Goal: Transaction & Acquisition: Purchase product/service

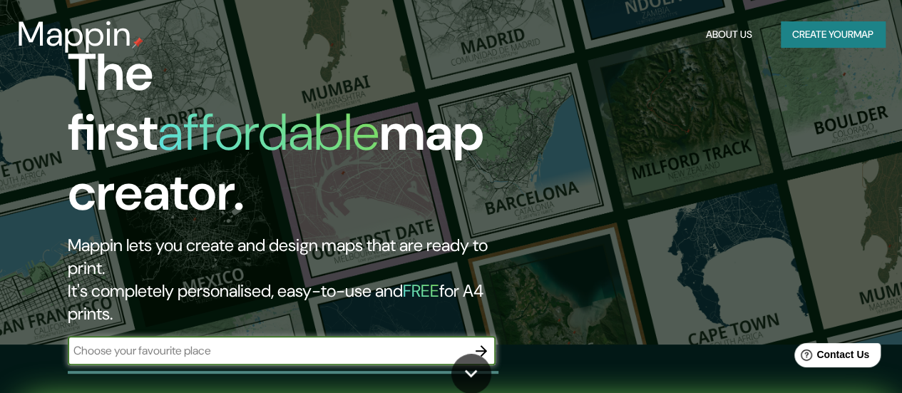
scroll to position [71, 0]
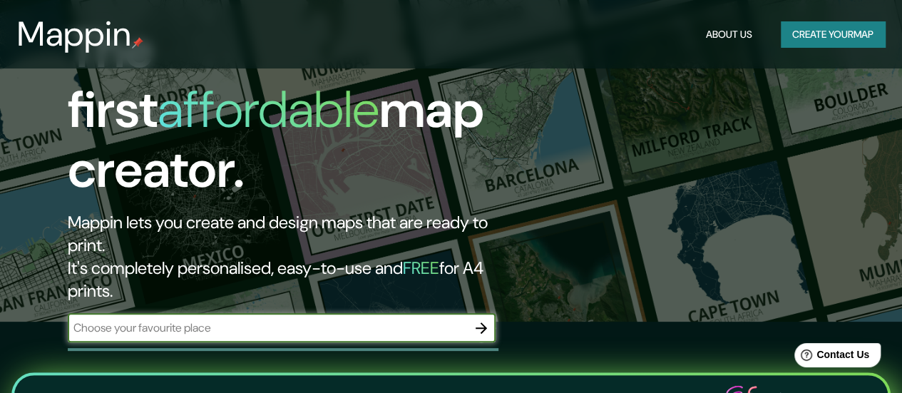
click at [154, 320] on input "text" at bounding box center [267, 328] width 399 height 16
type input "santiago"
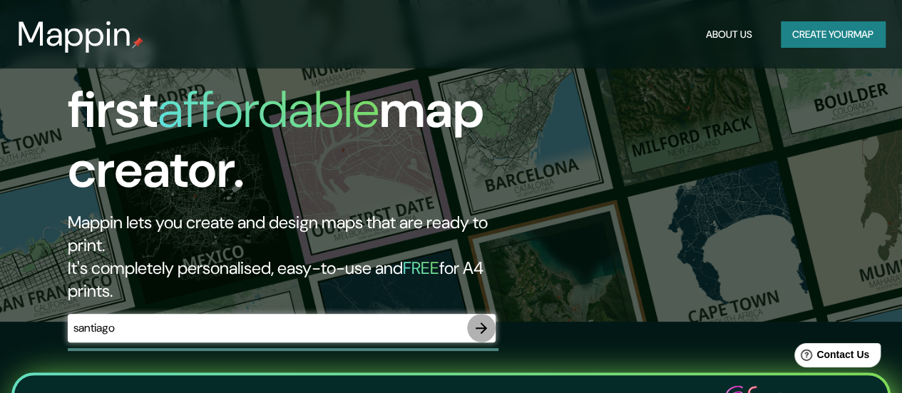
click at [479, 322] on icon "button" at bounding box center [481, 327] width 11 height 11
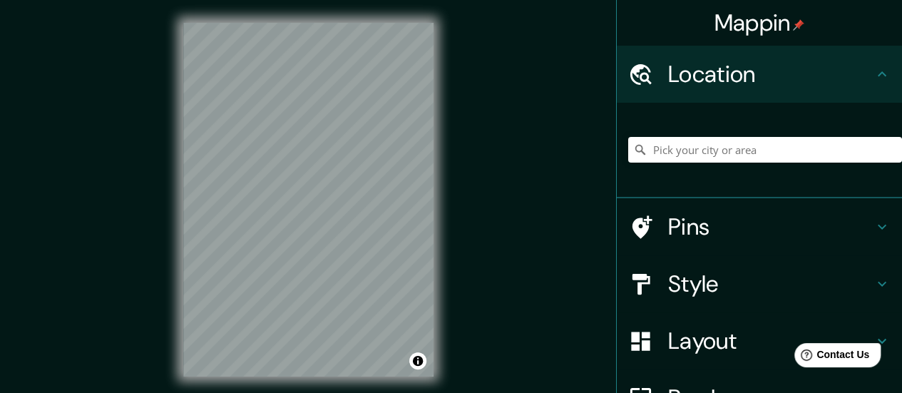
click at [878, 73] on icon at bounding box center [882, 73] width 9 height 5
click at [795, 153] on input "Pick your city or area" at bounding box center [765, 150] width 274 height 26
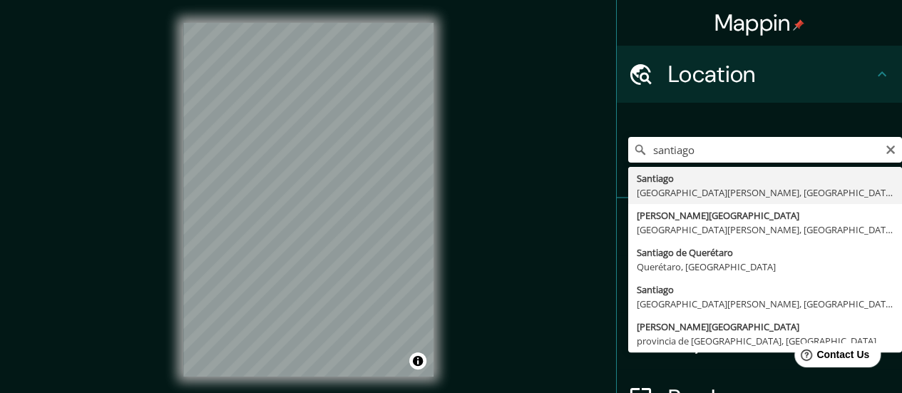
type input "[GEOGRAPHIC_DATA], [GEOGRAPHIC_DATA][PERSON_NAME], [GEOGRAPHIC_DATA]"
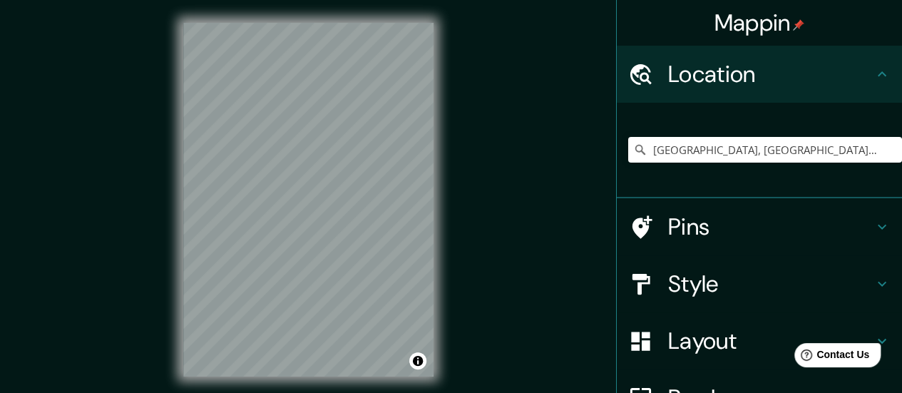
click at [874, 225] on icon at bounding box center [882, 226] width 17 height 17
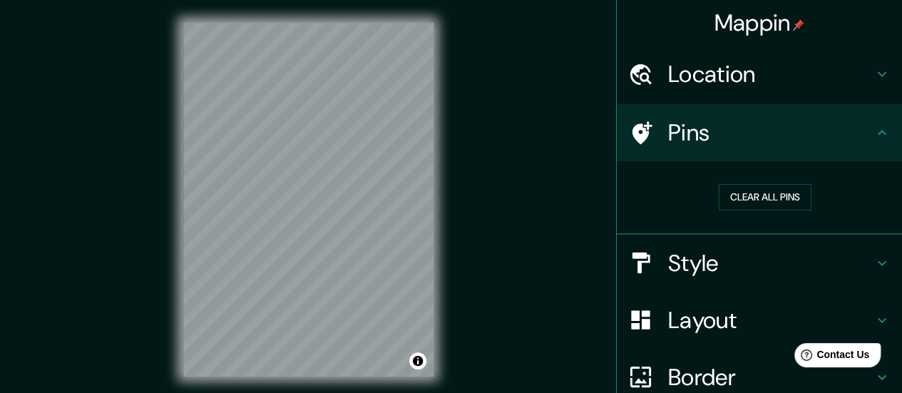
click at [878, 264] on icon at bounding box center [882, 262] width 9 height 5
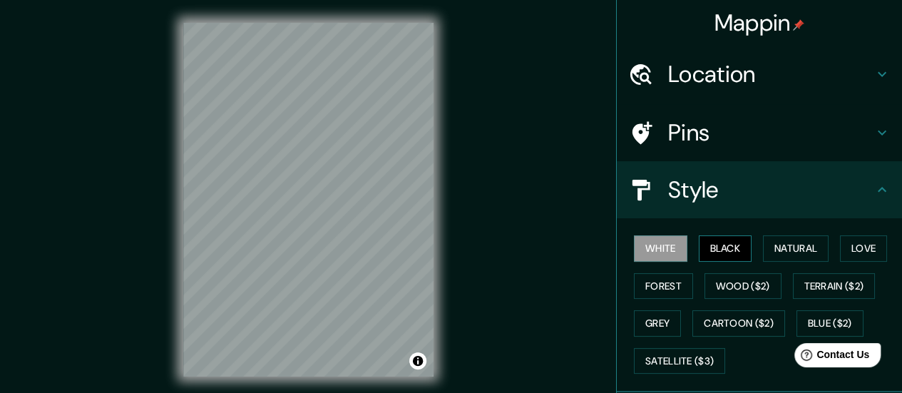
click at [727, 245] on button "Black" at bounding box center [725, 248] width 53 height 26
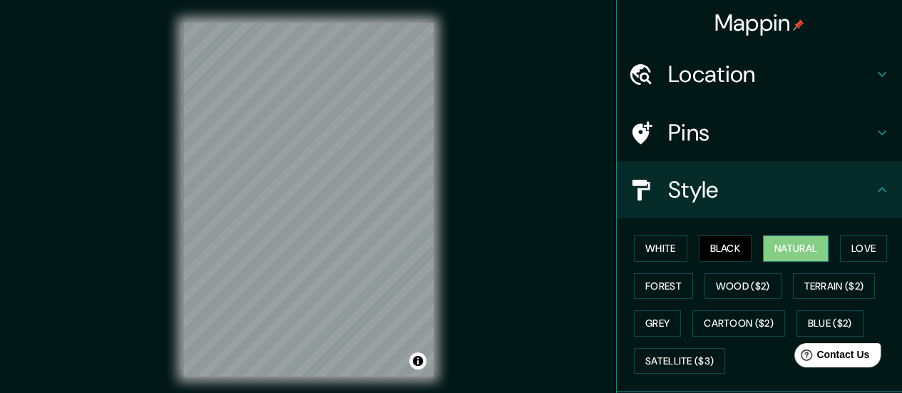
click at [769, 249] on button "Natural" at bounding box center [796, 248] width 66 height 26
click at [849, 250] on button "Love" at bounding box center [863, 248] width 47 height 26
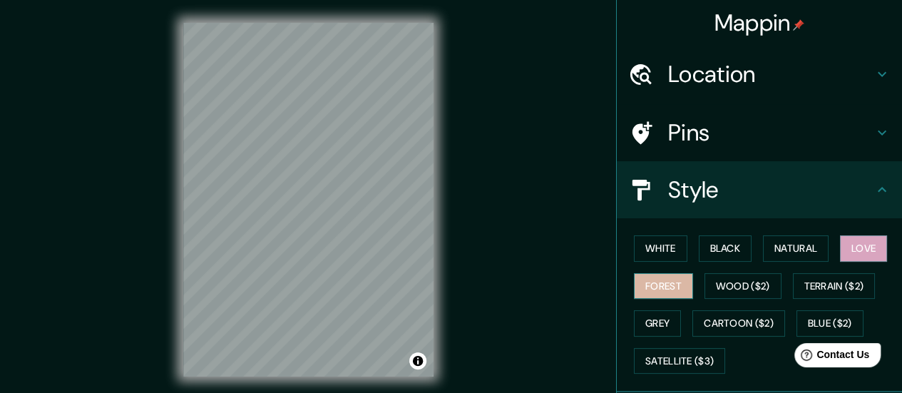
click at [661, 281] on button "Forest" at bounding box center [663, 286] width 59 height 26
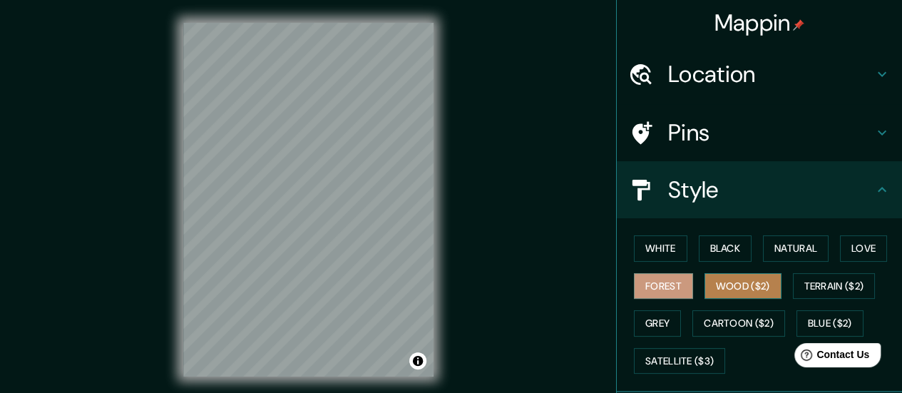
click at [756, 285] on button "Wood ($2)" at bounding box center [743, 286] width 77 height 26
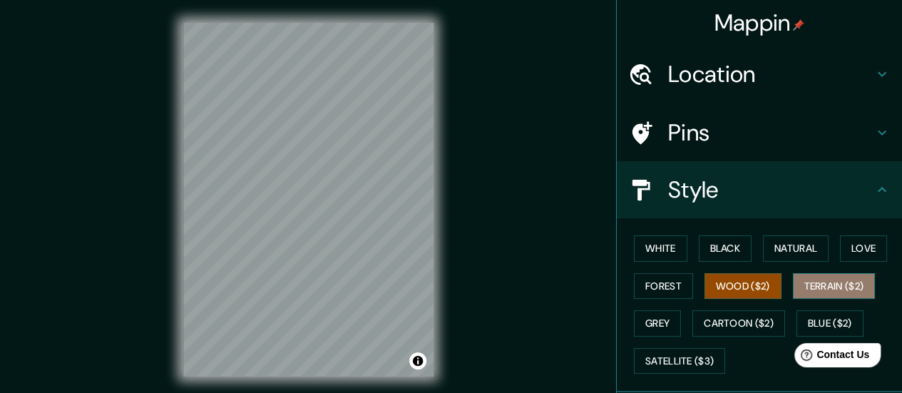
click at [800, 289] on button "Terrain ($2)" at bounding box center [834, 286] width 83 height 26
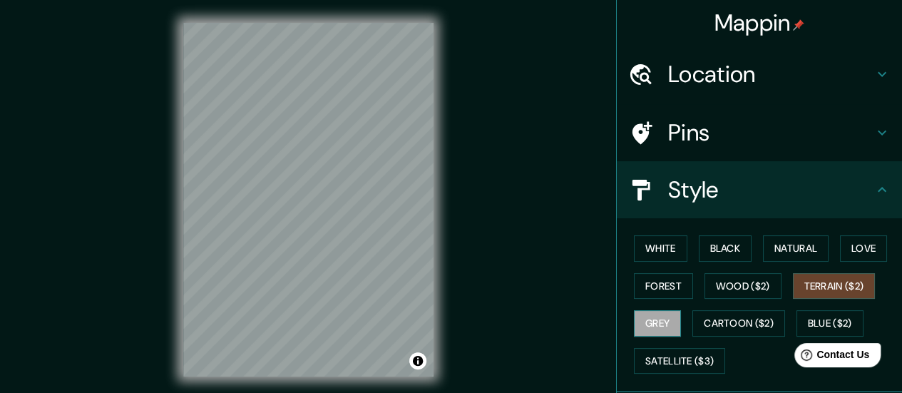
click at [636, 323] on button "Grey" at bounding box center [657, 323] width 47 height 26
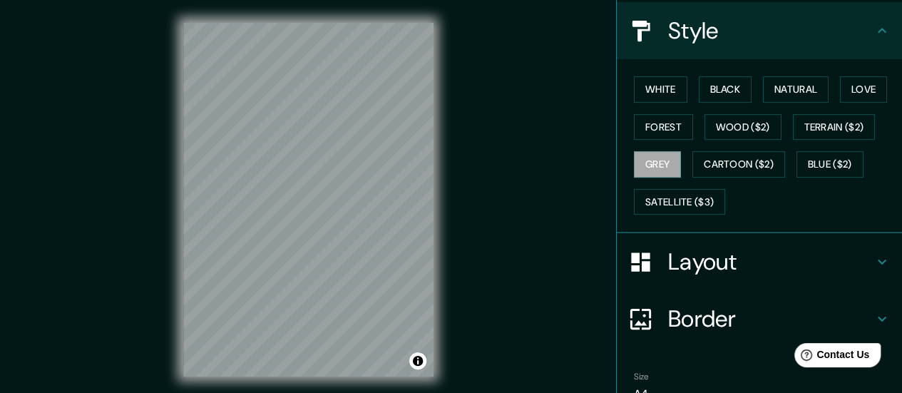
scroll to position [71, 0]
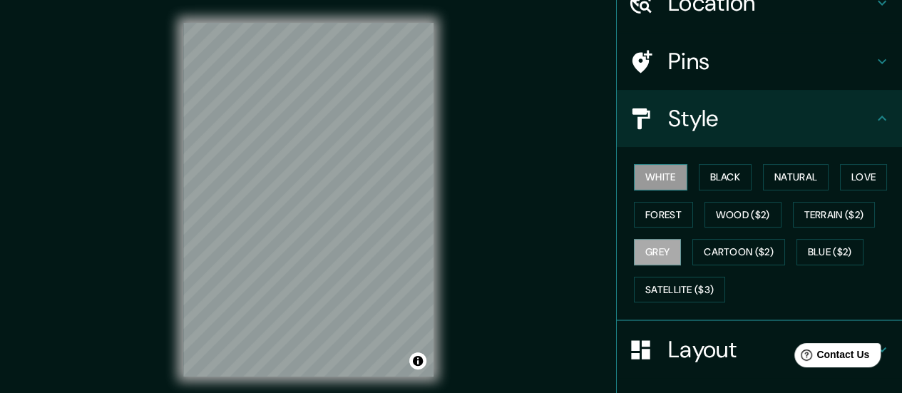
click at [662, 175] on button "White" at bounding box center [660, 177] width 53 height 26
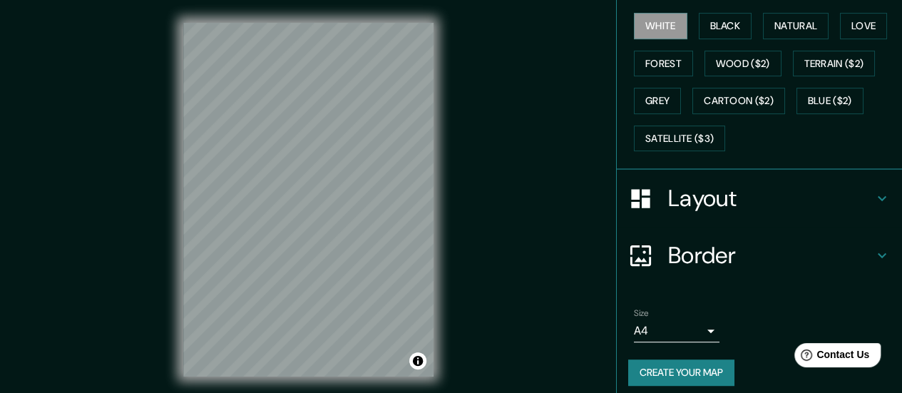
scroll to position [230, 0]
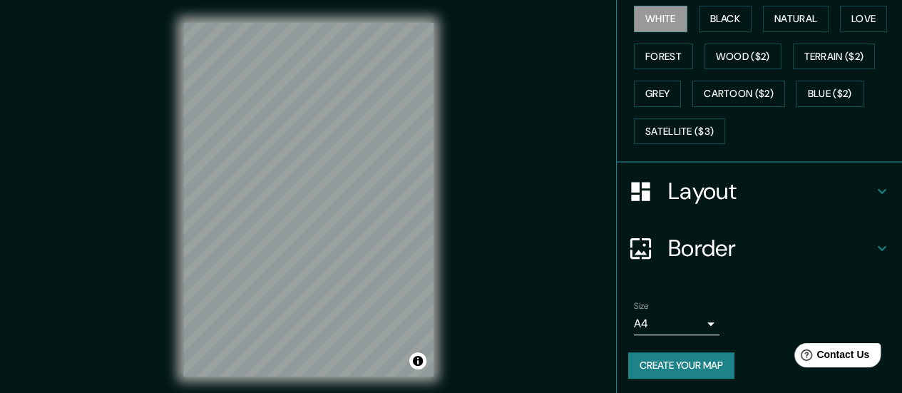
click at [874, 193] on icon at bounding box center [882, 191] width 17 height 17
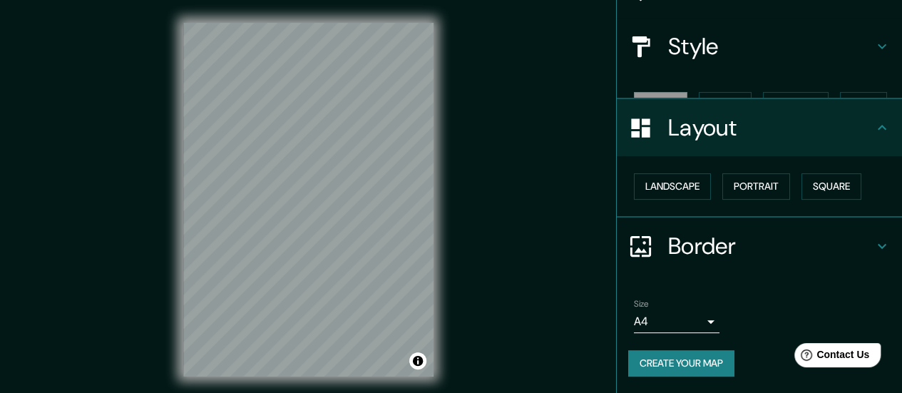
scroll to position [118, 0]
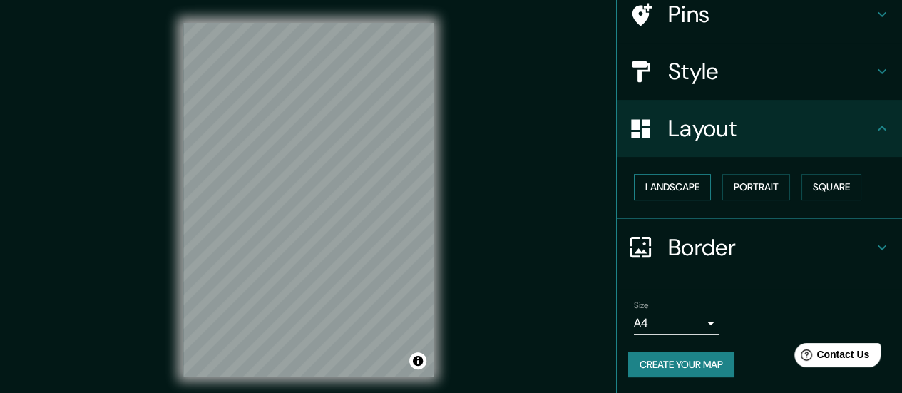
click at [638, 189] on button "Landscape" at bounding box center [672, 187] width 77 height 26
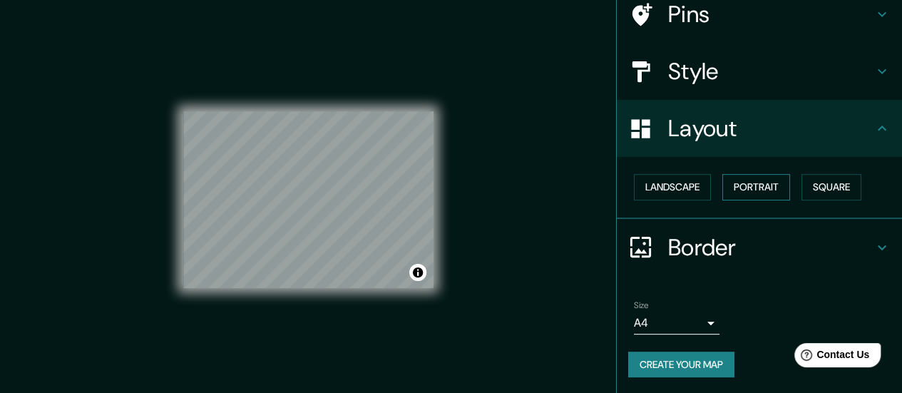
click at [730, 186] on button "Portrait" at bounding box center [757, 187] width 68 height 26
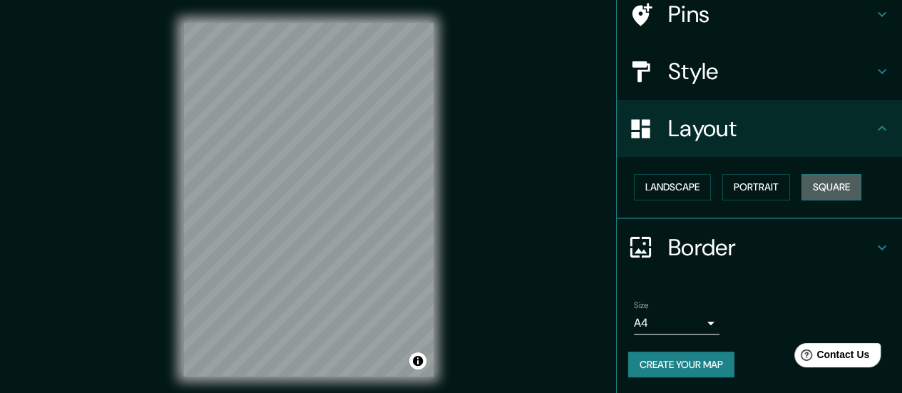
click at [815, 184] on button "Square" at bounding box center [832, 187] width 60 height 26
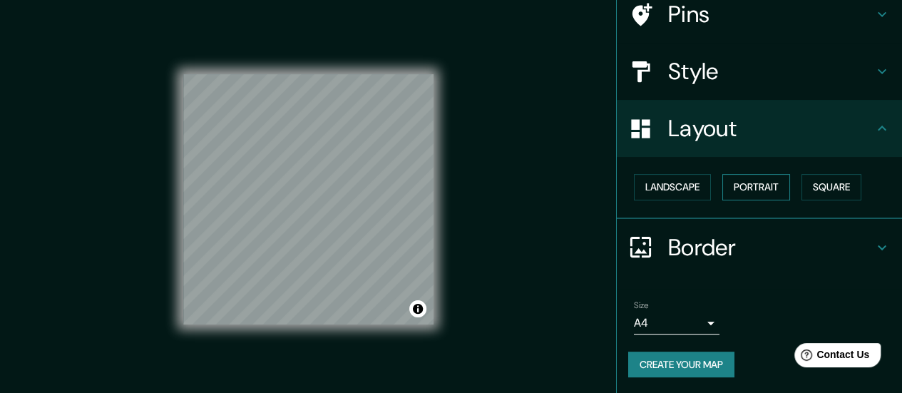
click at [757, 183] on button "Portrait" at bounding box center [757, 187] width 68 height 26
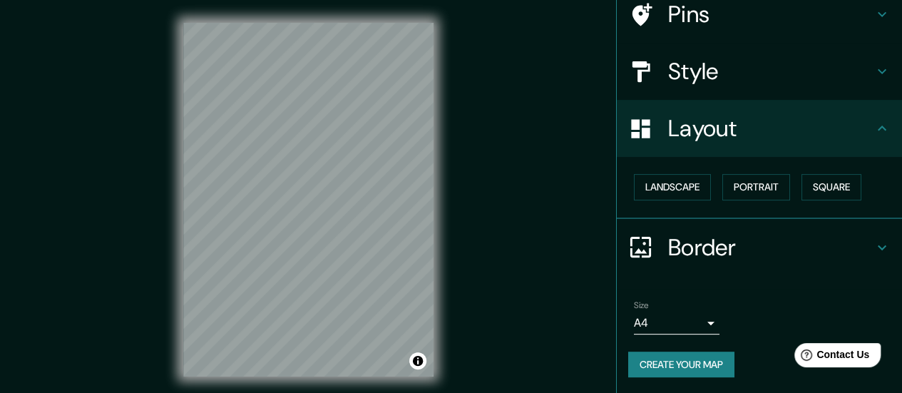
click at [874, 250] on icon at bounding box center [882, 247] width 17 height 17
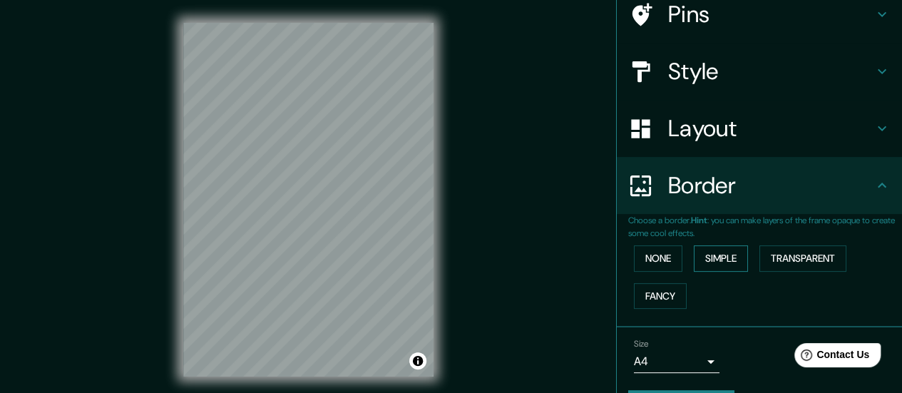
click at [700, 257] on button "Simple" at bounding box center [721, 258] width 54 height 26
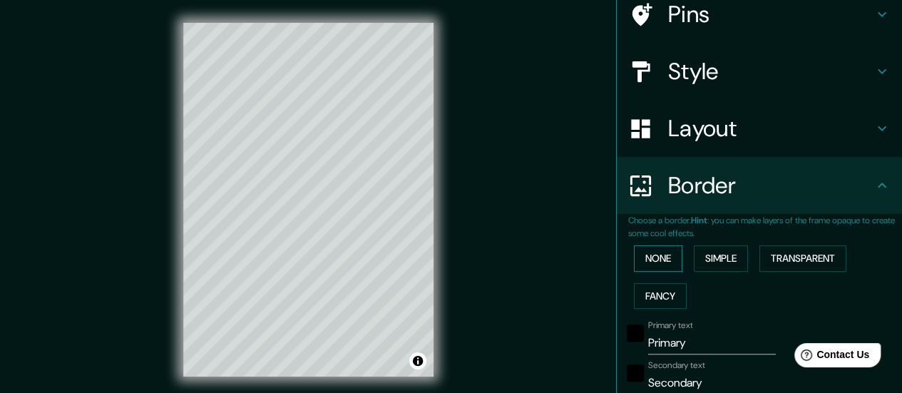
click at [646, 257] on button "None" at bounding box center [658, 258] width 48 height 26
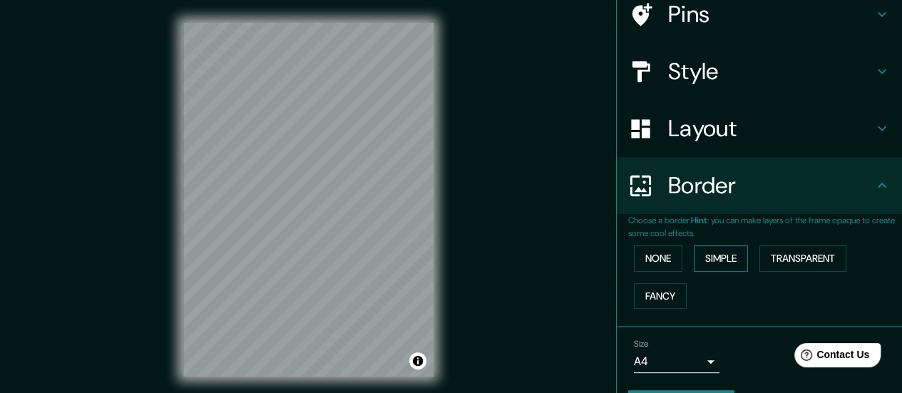
click at [709, 257] on button "Simple" at bounding box center [721, 258] width 54 height 26
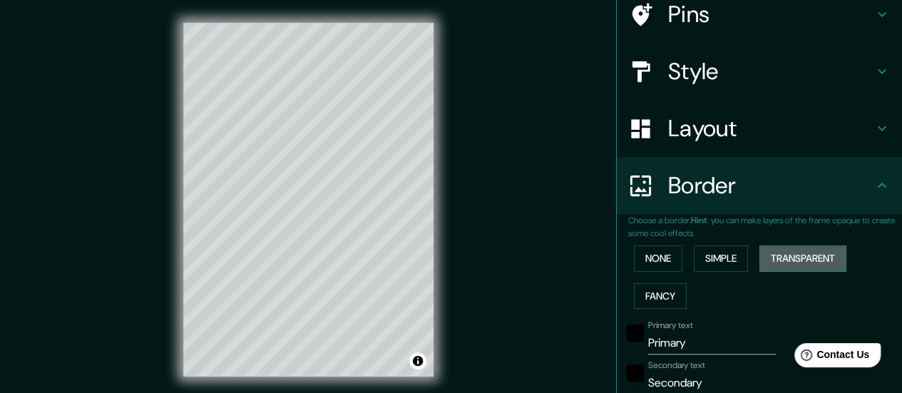
click at [788, 262] on button "Transparent" at bounding box center [803, 258] width 87 height 26
click at [656, 299] on button "Fancy" at bounding box center [660, 296] width 53 height 26
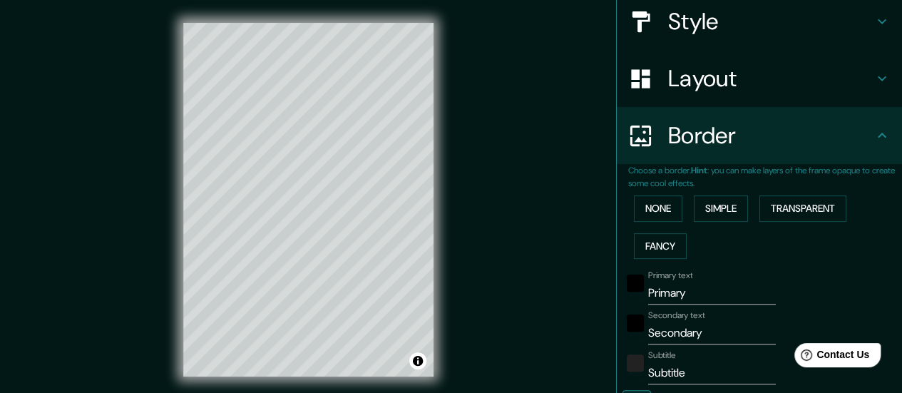
scroll to position [190, 0]
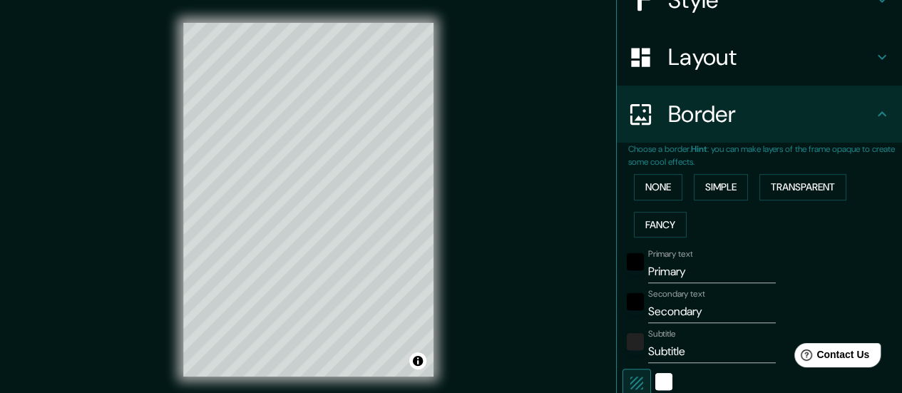
click at [687, 272] on input "Primary" at bounding box center [712, 271] width 128 height 23
type input "Primar"
type input "140"
type input "28"
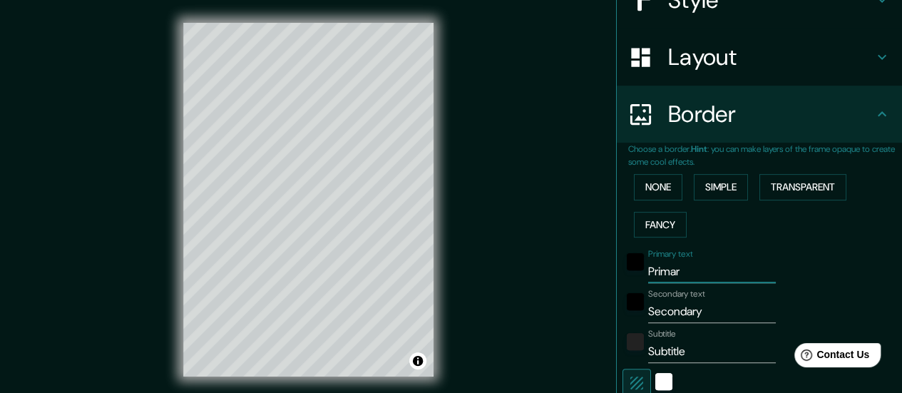
type input "14"
type input "Prima"
type input "140"
type input "28"
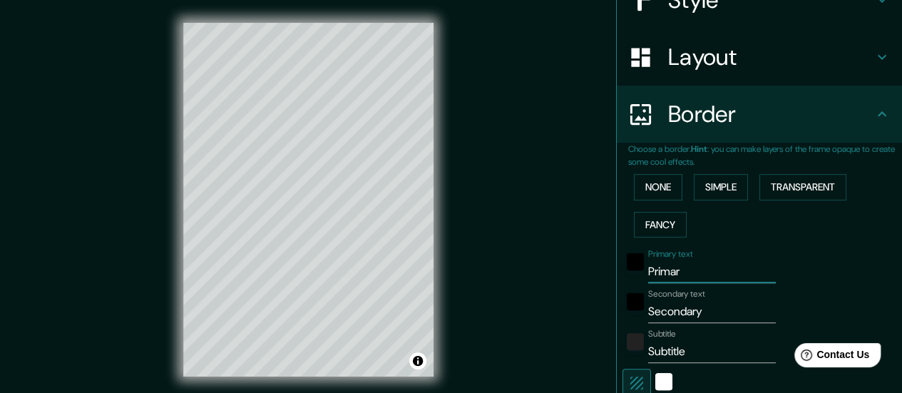
type input "14"
type input "Prim"
type input "140"
type input "28"
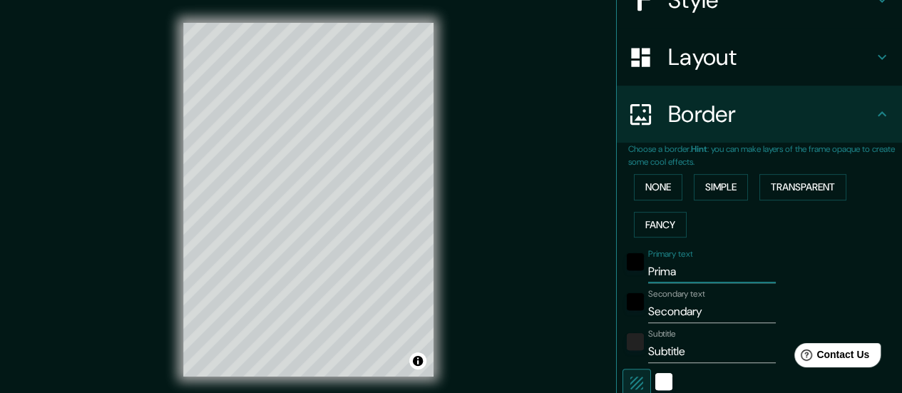
type input "14"
type input "Pri"
type input "140"
type input "28"
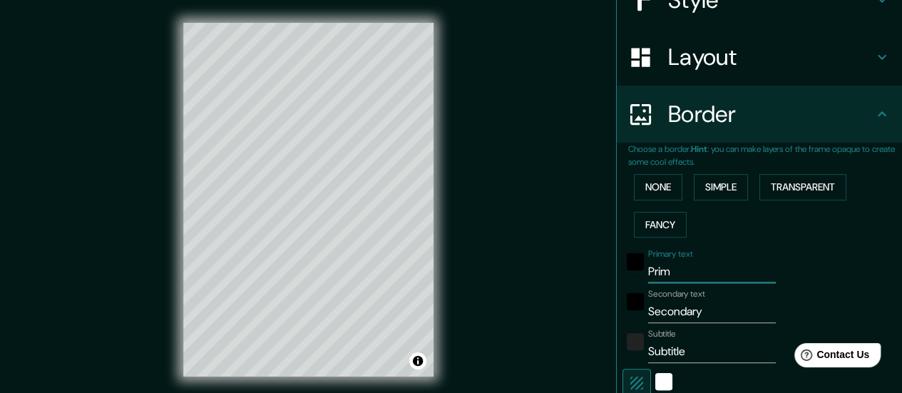
type input "14"
type input "Pr"
type input "140"
type input "28"
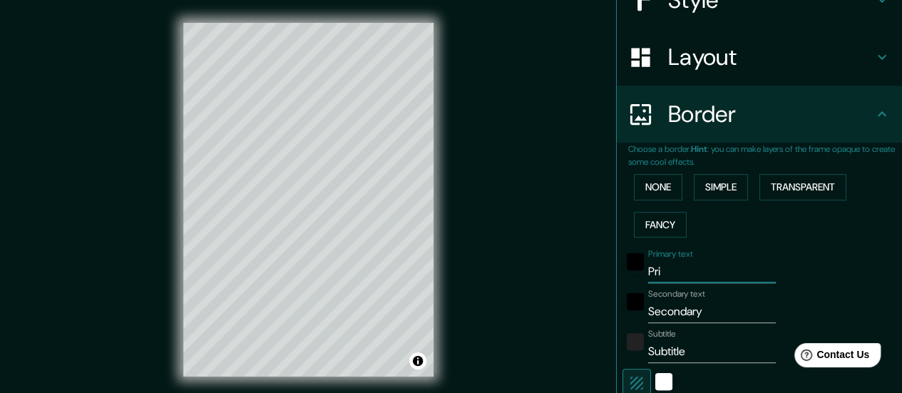
type input "14"
type input "P"
type input "140"
type input "28"
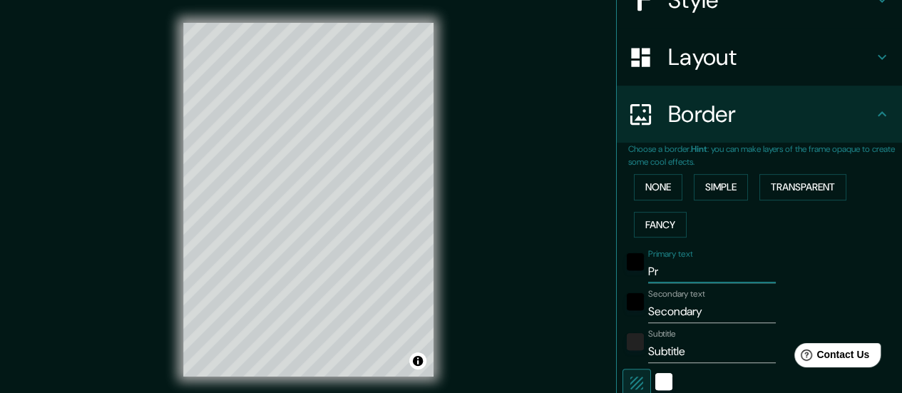
type input "14"
type input "140"
type input "28"
type input "14"
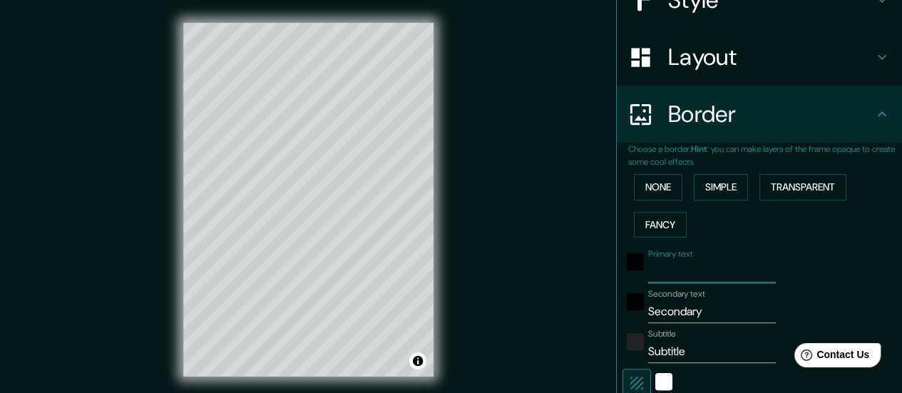
type input "s"
type input "140"
type input "28"
type input "14"
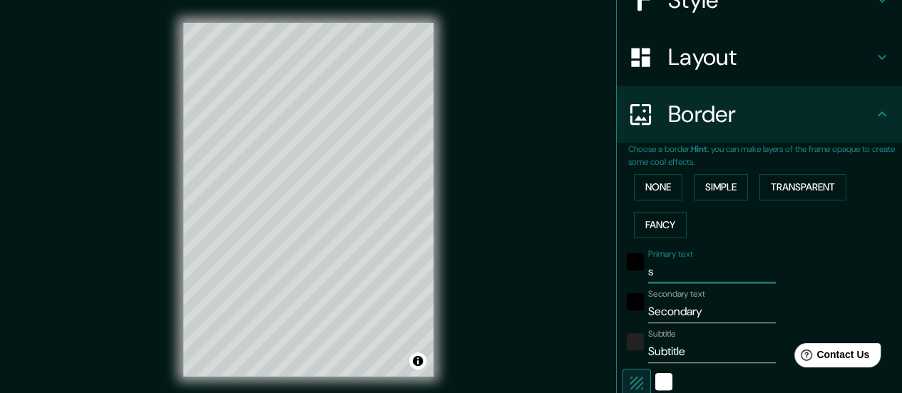
type input "140"
type input "28"
type input "14"
type input "S"
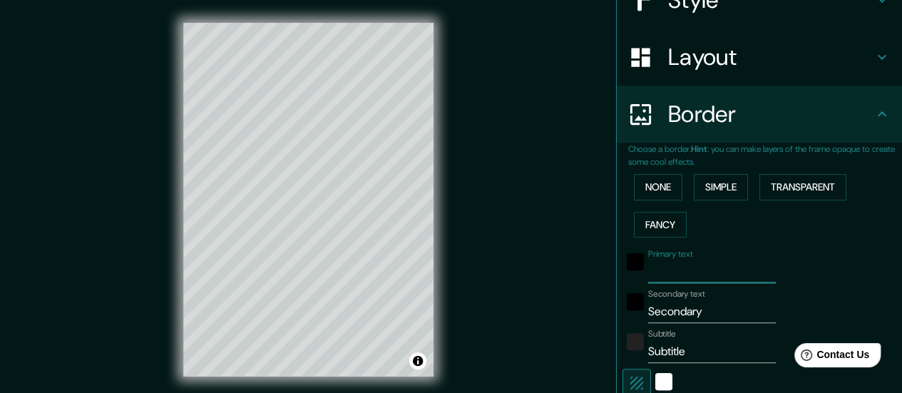
type input "140"
type input "28"
type input "14"
type input "Sa"
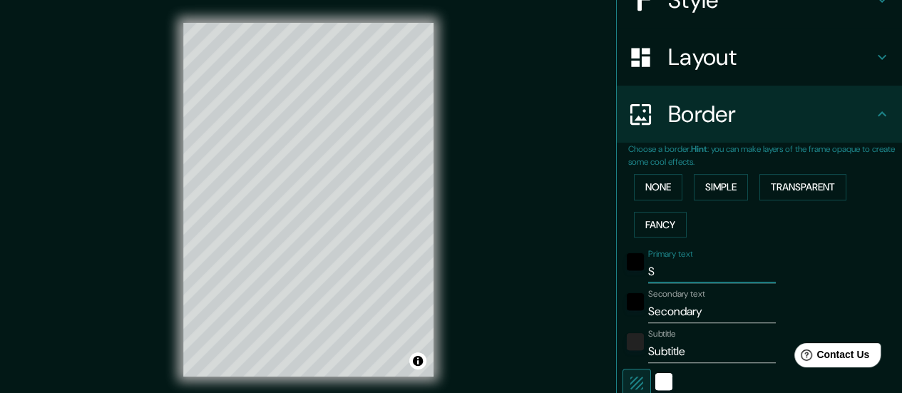
type input "140"
type input "28"
type input "14"
type input "San"
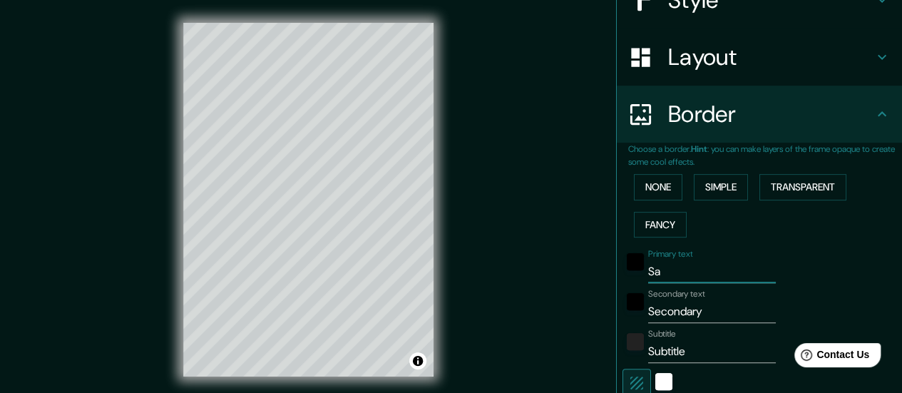
type input "140"
type input "28"
type input "14"
type input "Sant"
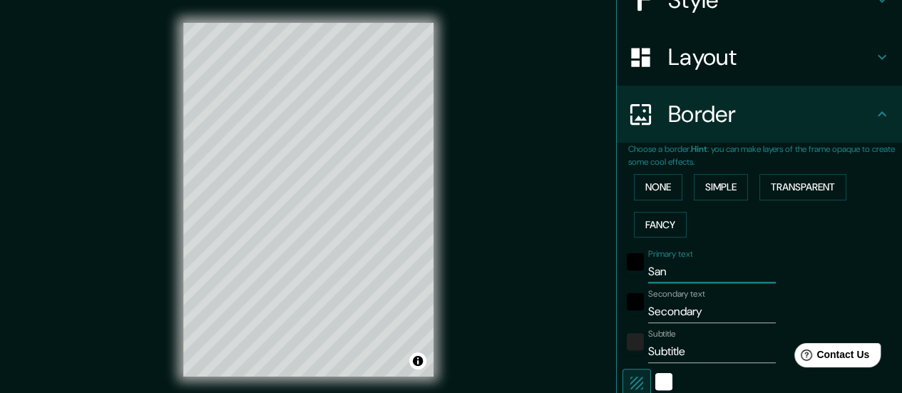
type input "140"
type input "28"
type input "14"
type input "Santi"
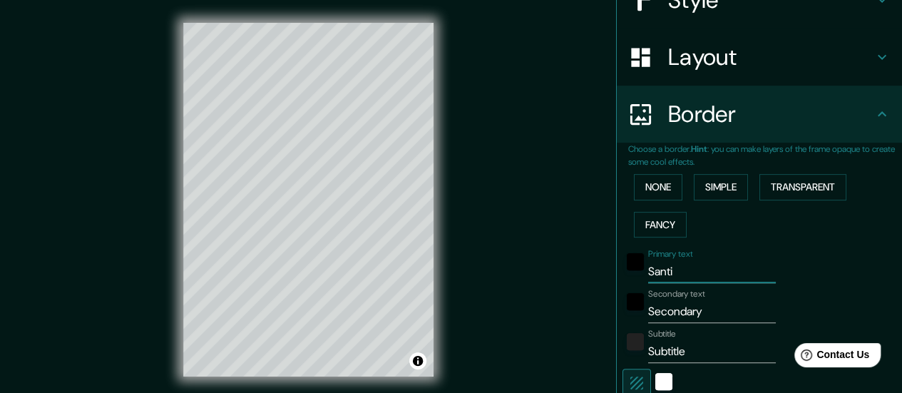
type input "140"
type input "28"
type input "14"
type input "[PERSON_NAME]"
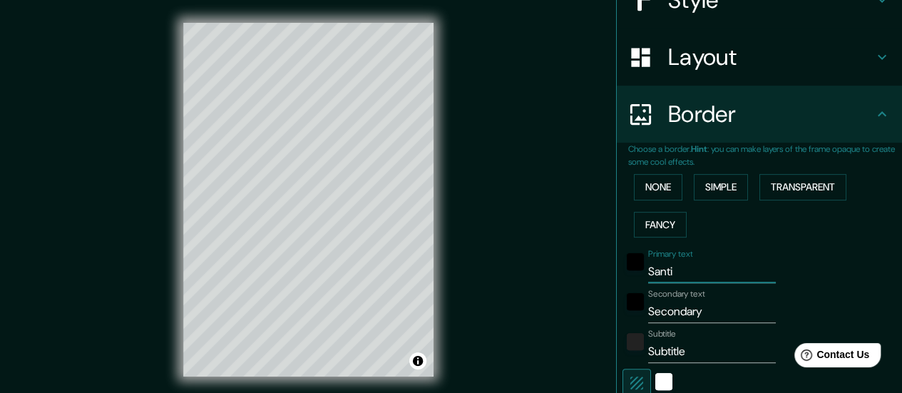
type input "140"
type input "28"
type input "14"
type input "Santiag"
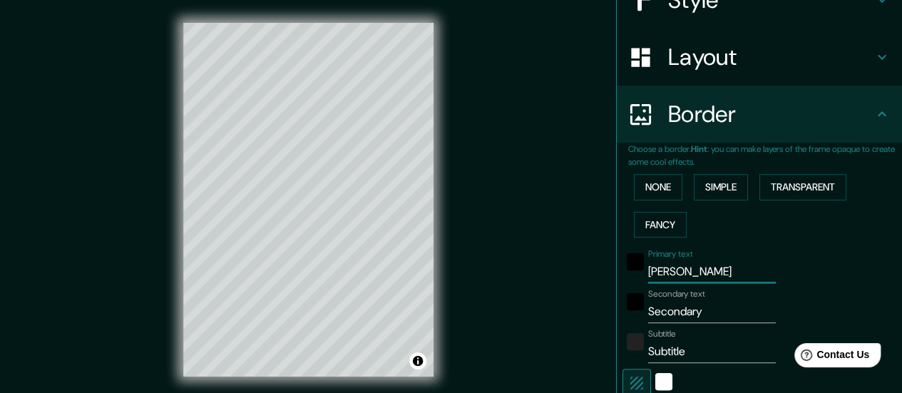
type input "140"
type input "28"
type input "14"
type input "Santiago"
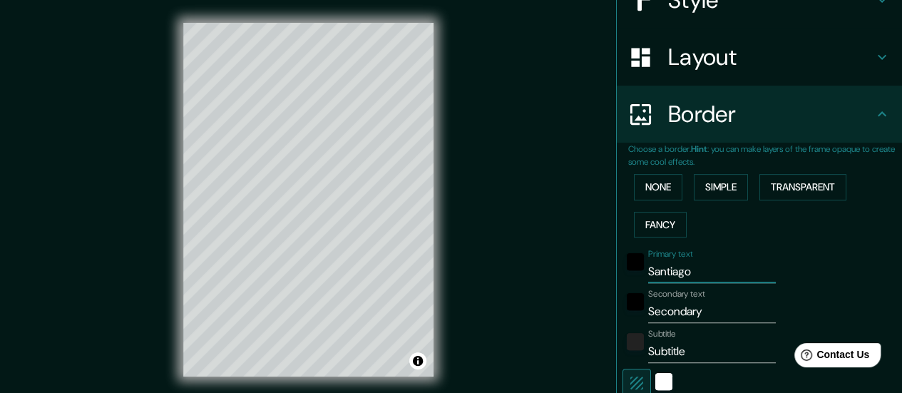
type input "140"
type input "28"
type input "14"
type input "Santiago"
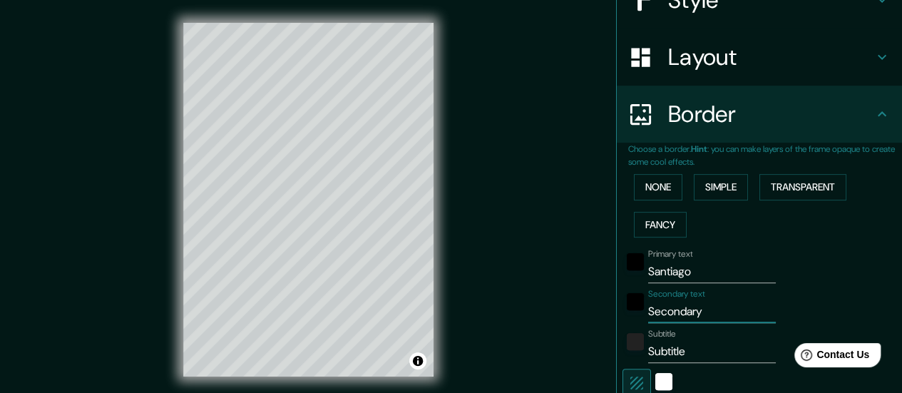
drag, startPoint x: 705, startPoint y: 313, endPoint x: 638, endPoint y: 308, distance: 67.2
click at [633, 306] on div "Secondary text Secondary" at bounding box center [740, 306] width 234 height 34
type input "C"
type input "140"
type input "28"
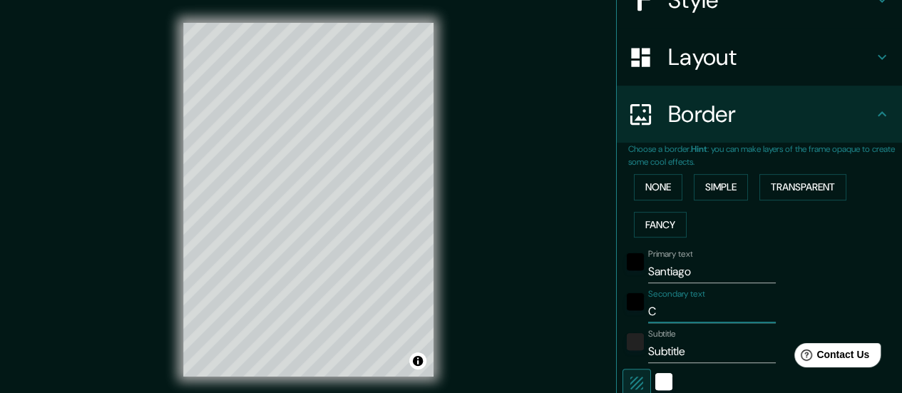
type input "28"
type input "14"
type input "Ch"
type input "140"
type input "28"
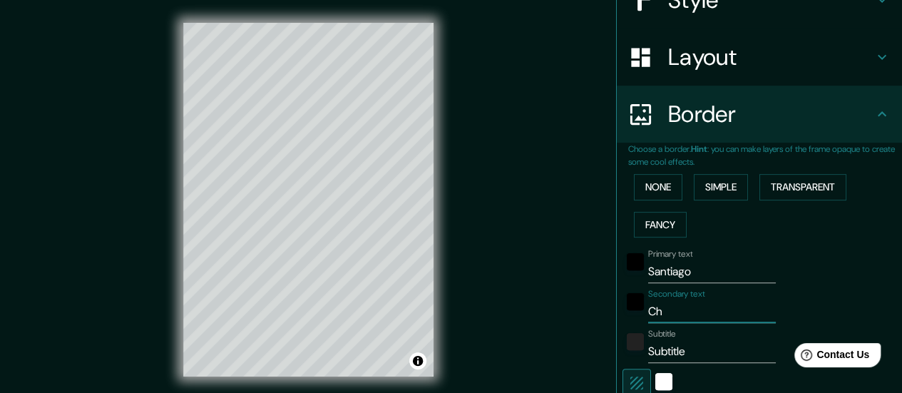
type input "28"
type input "14"
type input "Chi"
type input "140"
type input "28"
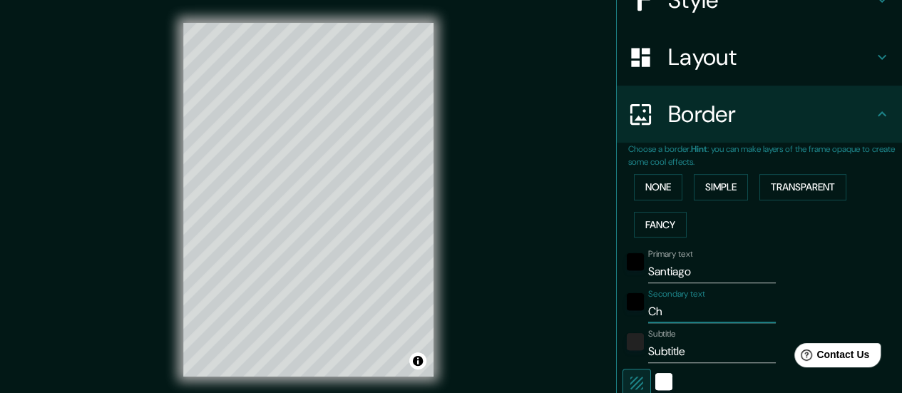
type input "28"
type input "14"
type input "Chil"
type input "140"
type input "28"
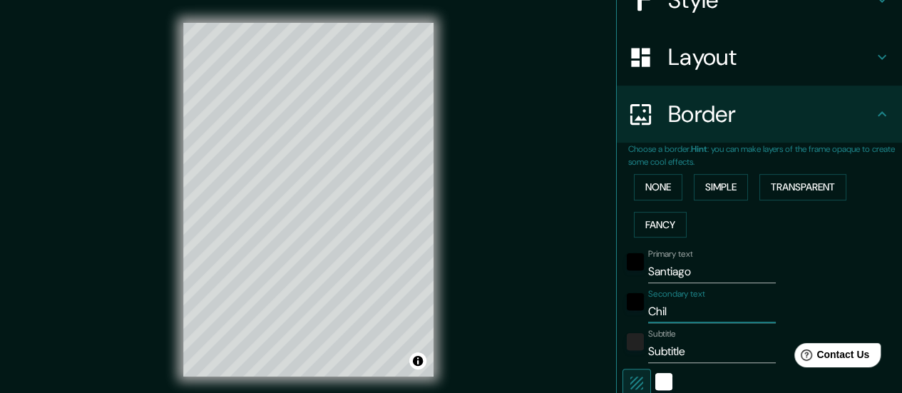
type input "28"
type input "14"
type input "[GEOGRAPHIC_DATA]"
type input "140"
type input "28"
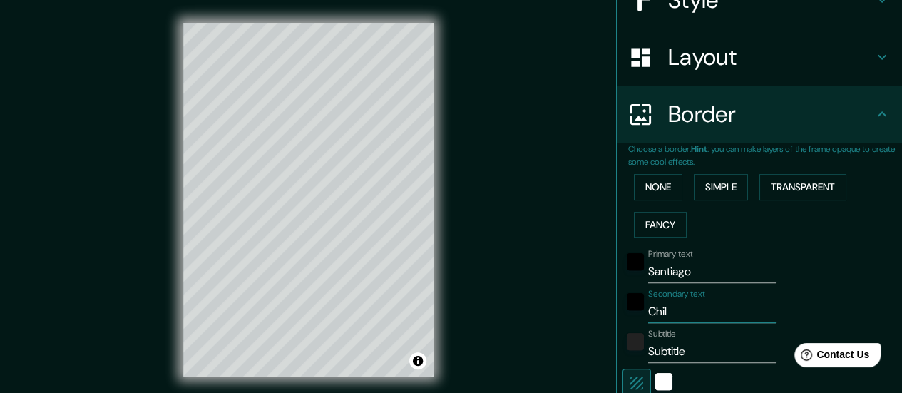
type input "28"
type input "14"
type input "[GEOGRAPHIC_DATA]"
click at [693, 354] on input "Subtitle" at bounding box center [712, 351] width 128 height 23
type input "Subtitl"
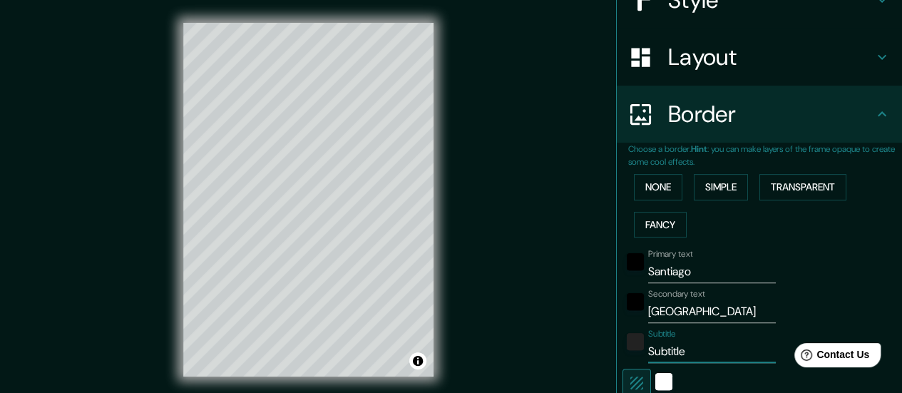
type input "140"
type input "28"
type input "14"
type input "Subtit"
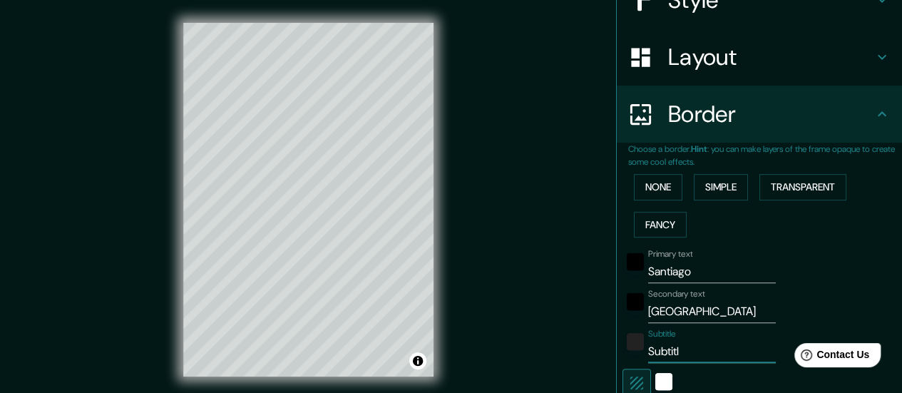
type input "140"
type input "28"
type input "14"
type input "Subti"
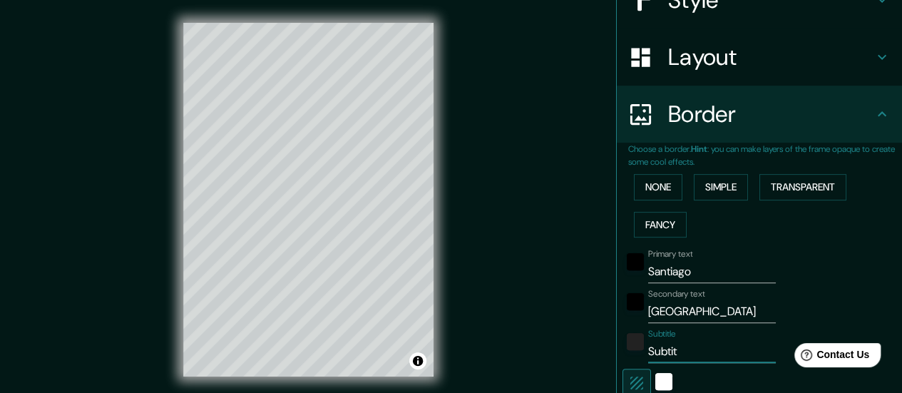
type input "140"
type input "28"
type input "14"
type input "Subt"
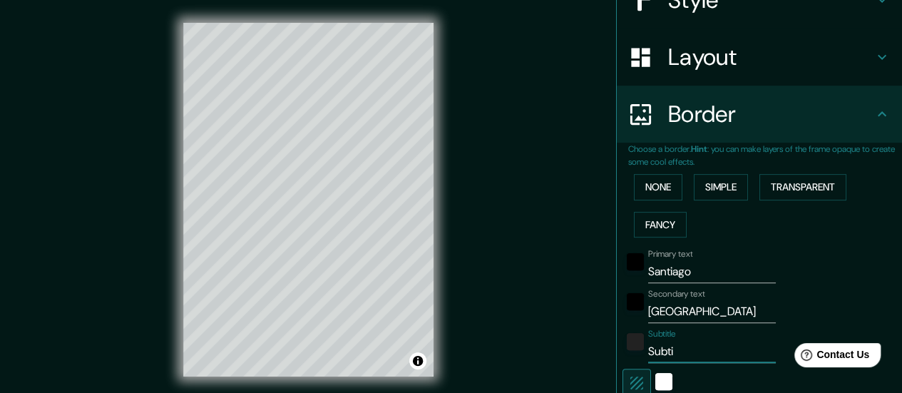
type input "140"
type input "28"
type input "14"
type input "Sub"
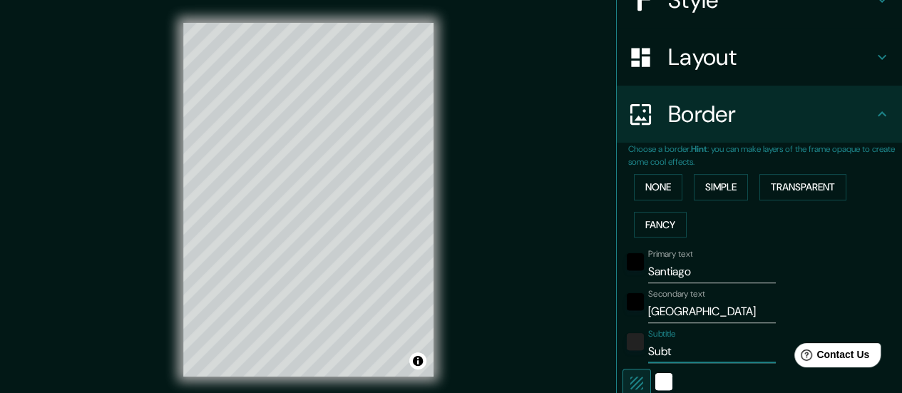
type input "140"
type input "28"
type input "14"
type input "Su"
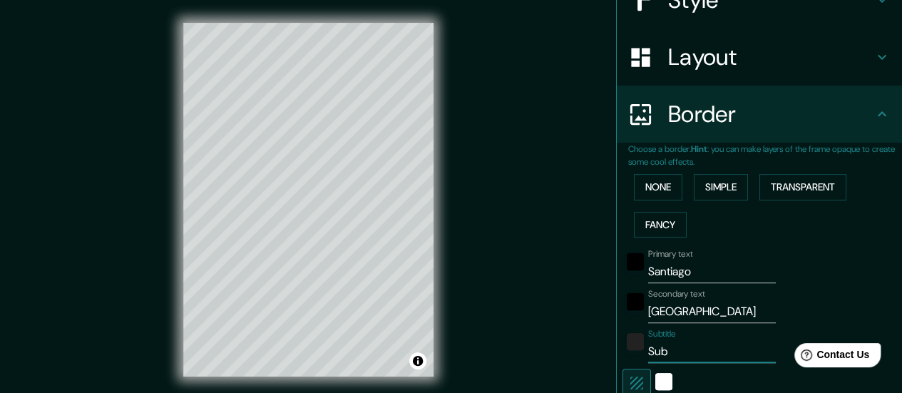
type input "140"
type input "28"
type input "14"
type input "S"
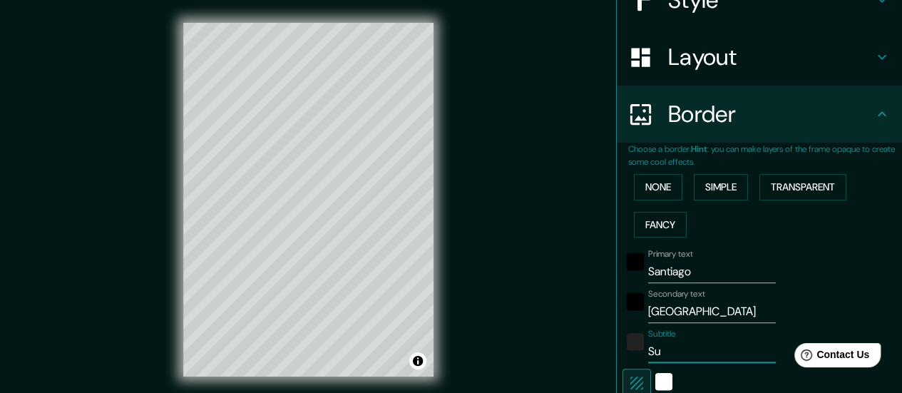
type input "140"
type input "28"
type input "14"
type input "140"
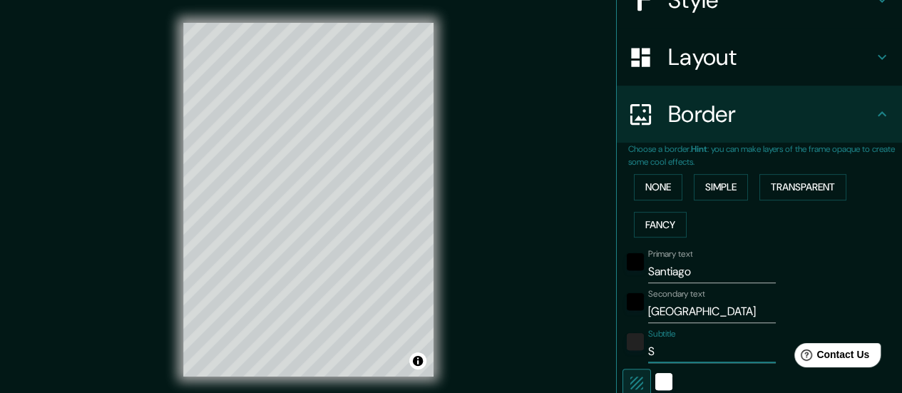
type input "28"
type input "14"
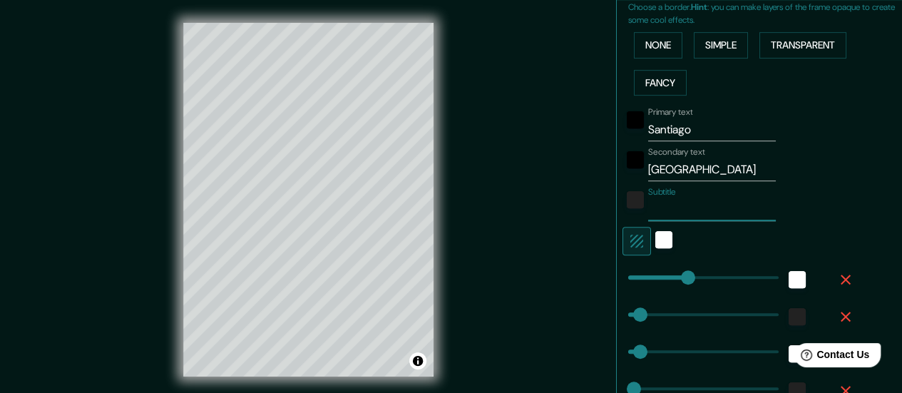
scroll to position [332, 0]
type input "140"
click at [655, 235] on div "white" at bounding box center [663, 238] width 17 height 17
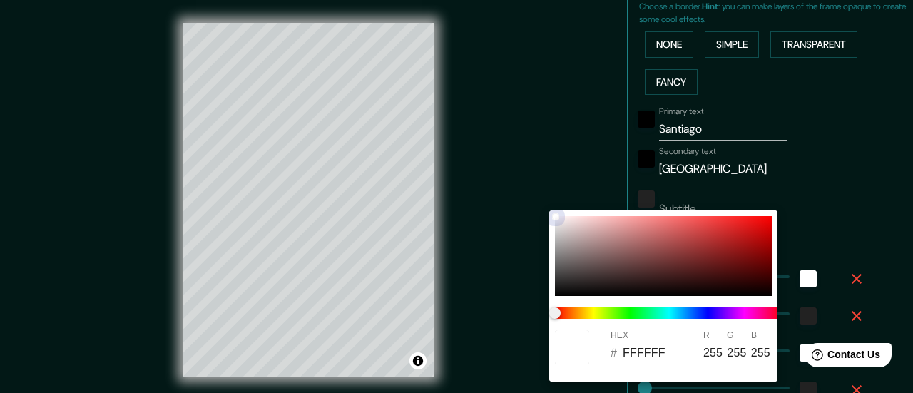
type input "140"
type input "28"
type input "14"
type input "883333"
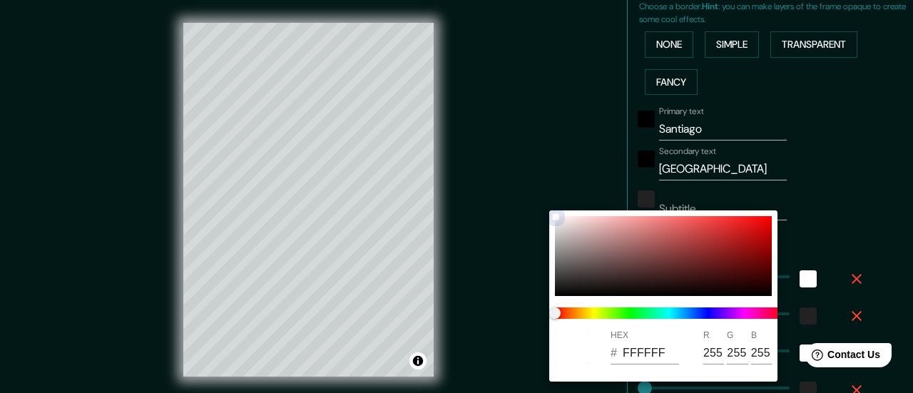
type input "136"
type input "51"
type input "140"
type input "28"
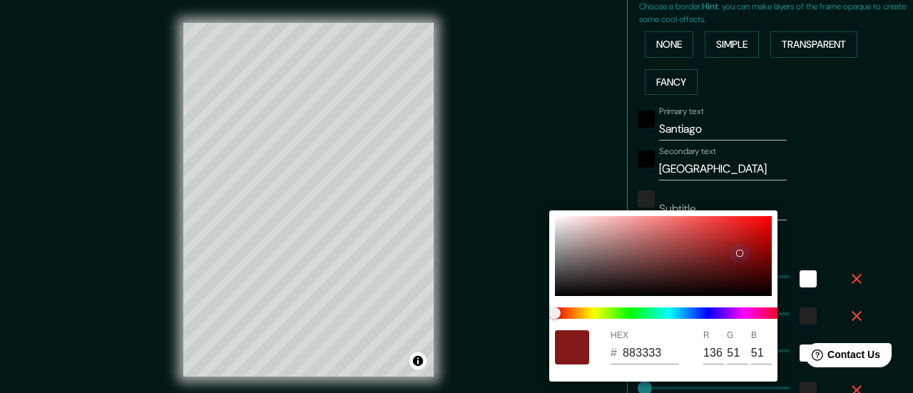
type input "28"
type input "14"
type input "8A1515"
type input "138"
type input "21"
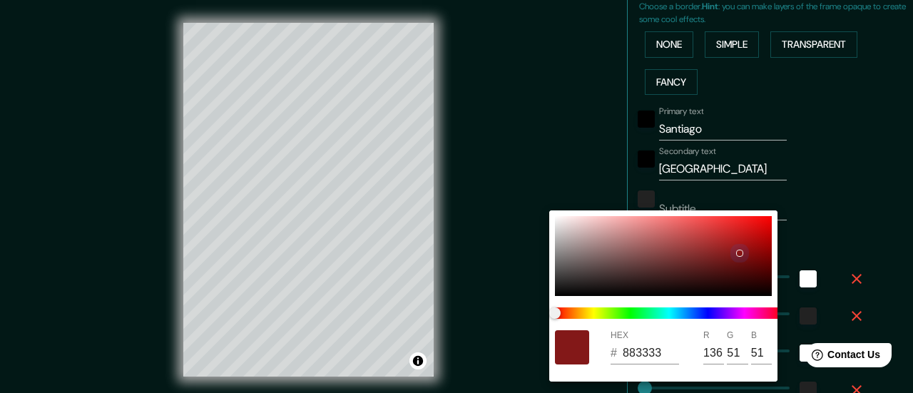
type input "21"
type input "140"
type input "28"
type input "14"
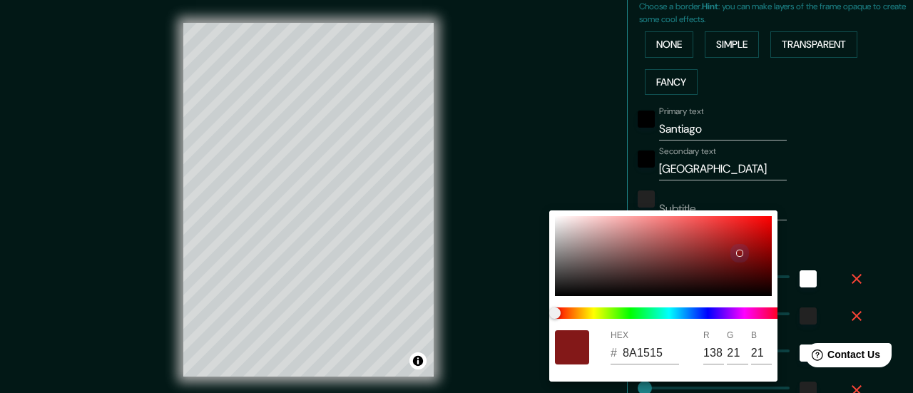
type input "911515"
type input "145"
type input "140"
type input "28"
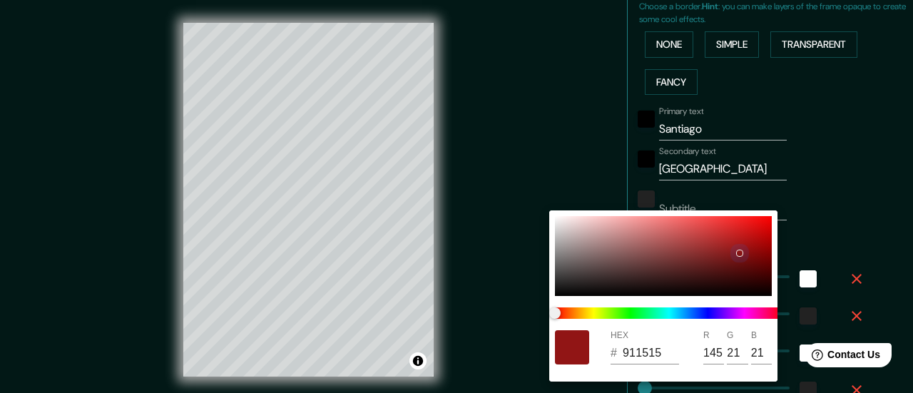
type input "14"
type input "9C1717"
type input "156"
type input "23"
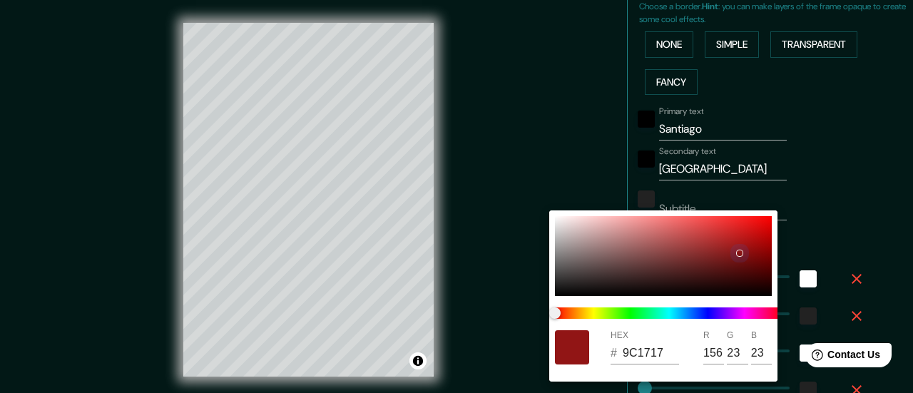
type input "140"
type input "28"
type input "14"
type input "A11818"
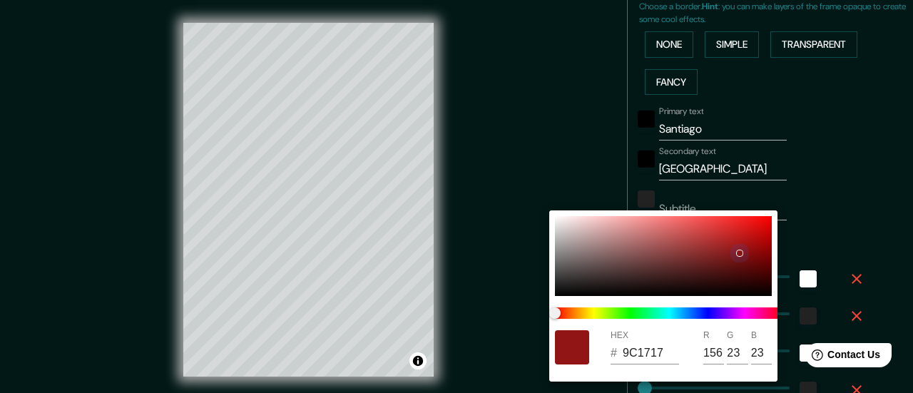
type input "161"
type input "24"
type input "140"
type input "28"
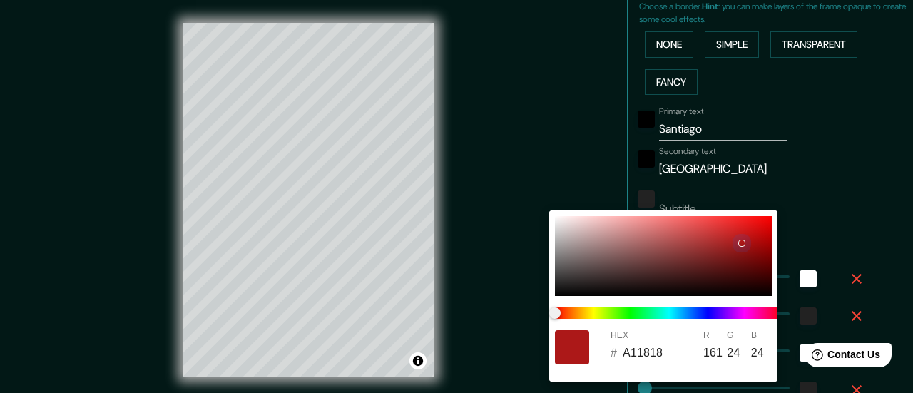
type input "28"
type input "14"
type input "AC1818"
type input "172"
drag, startPoint x: 737, startPoint y: 254, endPoint x: 516, endPoint y: 213, distance: 225.6
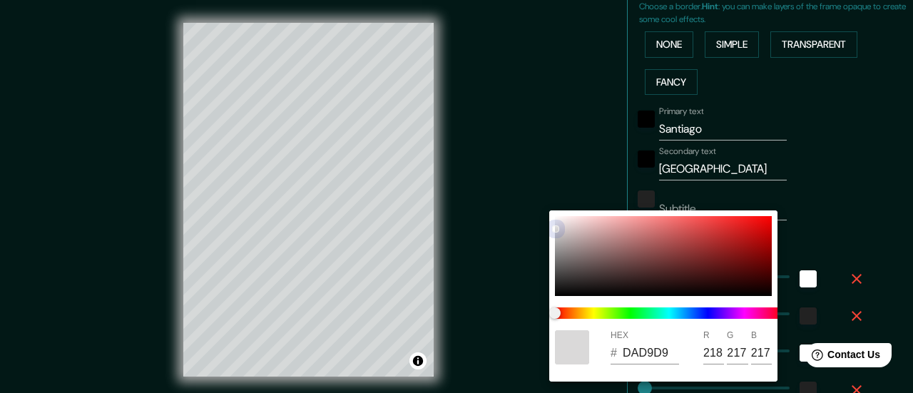
click at [516, 213] on div "HEX # DAD9D9 R 218 G 217 B 217" at bounding box center [456, 196] width 913 height 393
drag, startPoint x: 567, startPoint y: 228, endPoint x: 536, endPoint y: 199, distance: 42.4
click at [536, 199] on div "HEX # F6F4F4 R 246 G 244 B 244" at bounding box center [456, 196] width 913 height 393
click at [529, 173] on div at bounding box center [456, 196] width 913 height 393
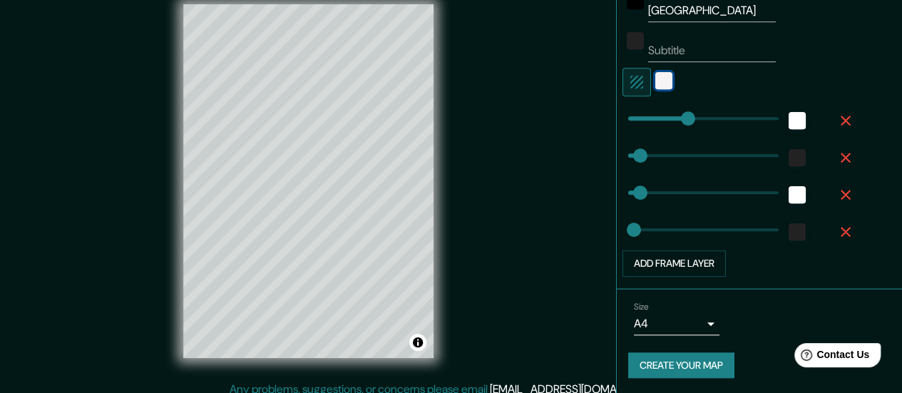
scroll to position [29, 0]
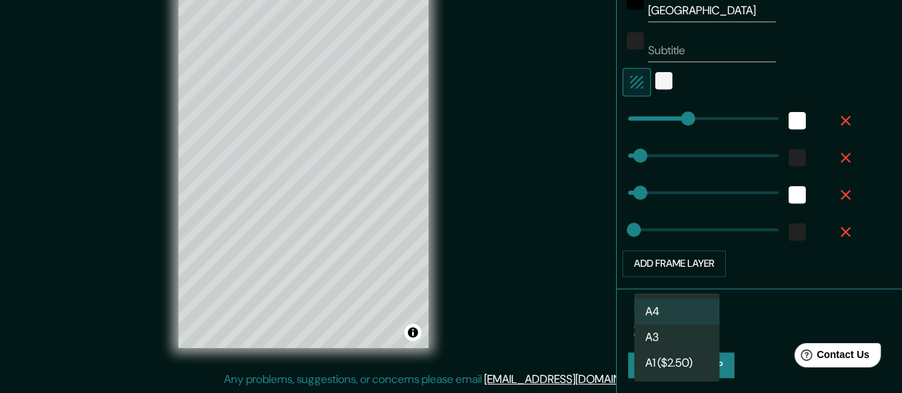
click at [699, 321] on body "Mappin Location [GEOGRAPHIC_DATA], [GEOGRAPHIC_DATA][PERSON_NAME], [GEOGRAPHIC_…" at bounding box center [451, 167] width 902 height 393
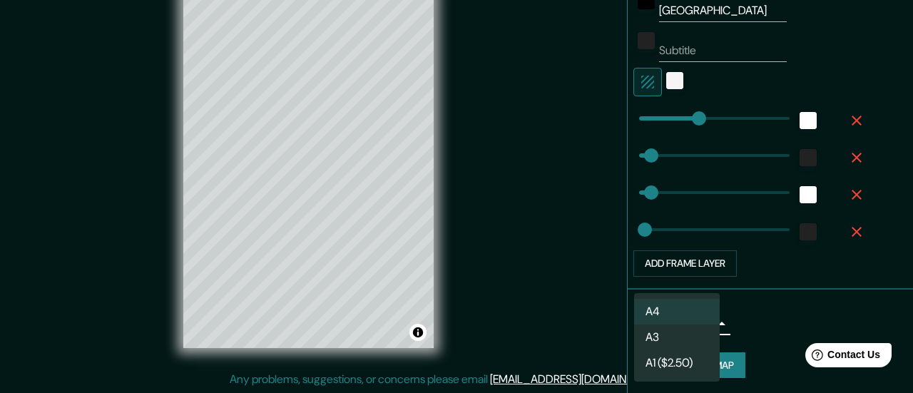
click at [776, 321] on div at bounding box center [456, 196] width 913 height 393
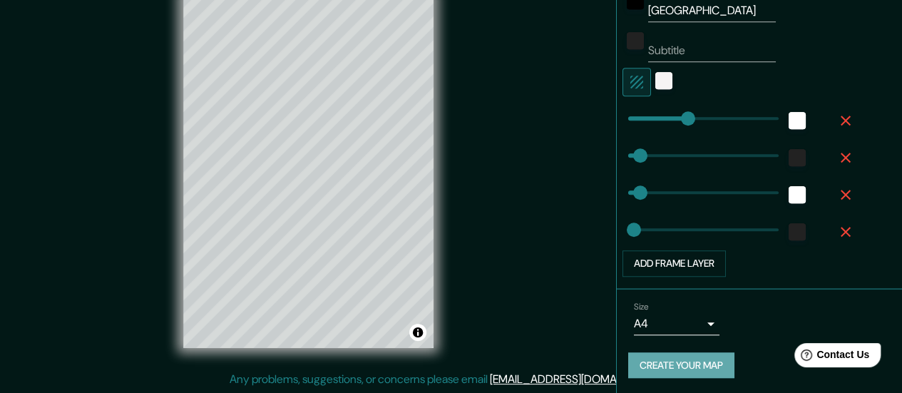
click at [688, 360] on button "Create your map" at bounding box center [681, 365] width 106 height 26
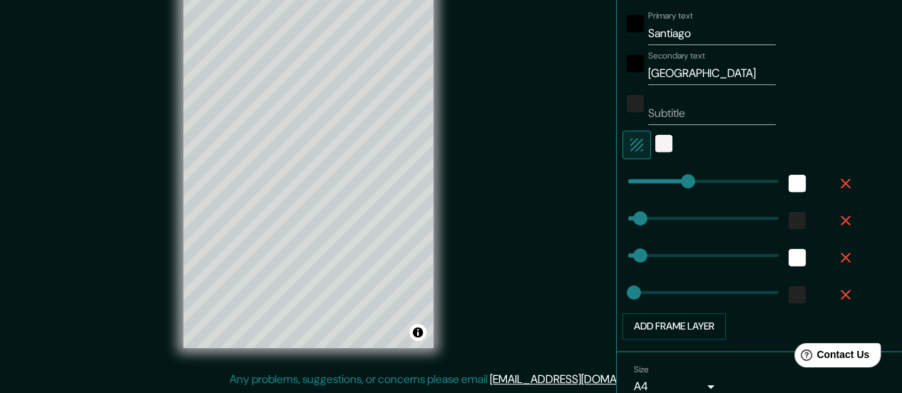
scroll to position [491, 0]
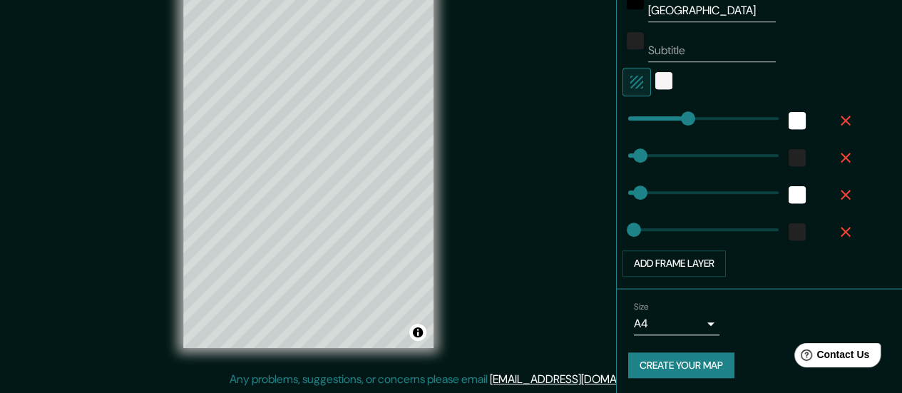
click at [675, 360] on button "Create your map" at bounding box center [681, 365] width 106 height 26
click at [655, 79] on div "color-F6F4F4" at bounding box center [663, 80] width 17 height 17
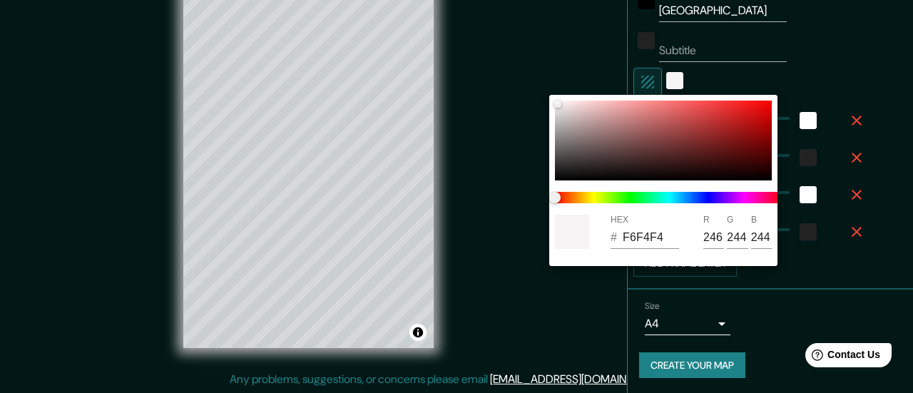
click at [454, 65] on div at bounding box center [456, 196] width 913 height 393
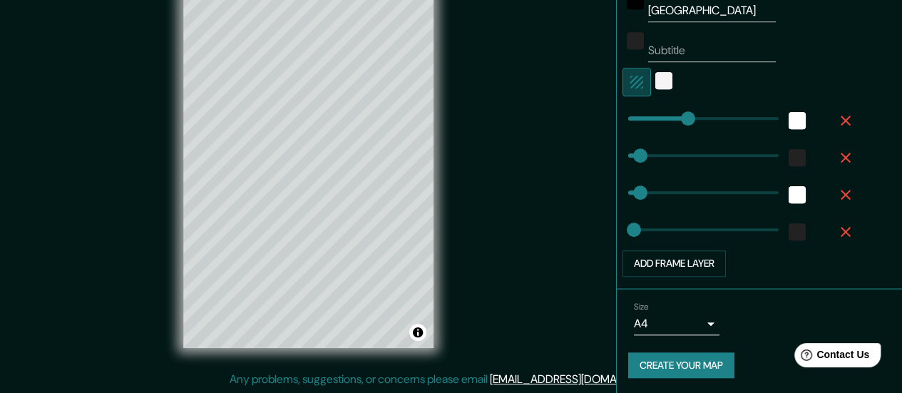
click at [630, 81] on icon "button" at bounding box center [636, 82] width 13 height 13
click at [634, 83] on button "button" at bounding box center [637, 82] width 29 height 29
click at [633, 83] on icon "button" at bounding box center [636, 81] width 17 height 17
click at [839, 118] on icon "button" at bounding box center [845, 120] width 17 height 17
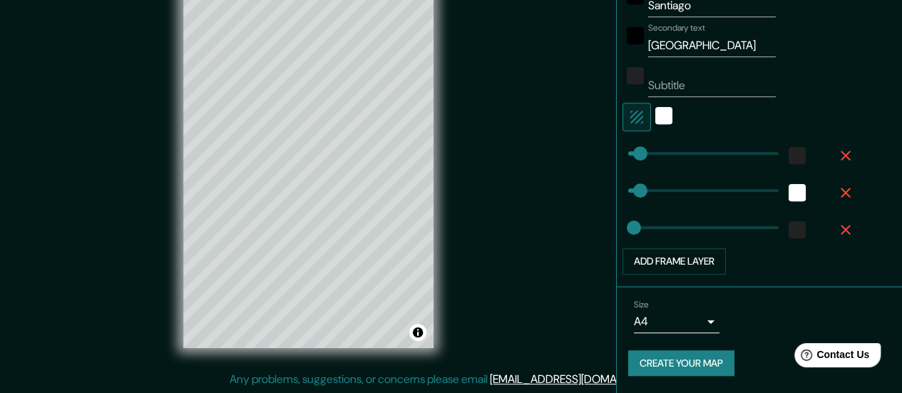
scroll to position [454, 0]
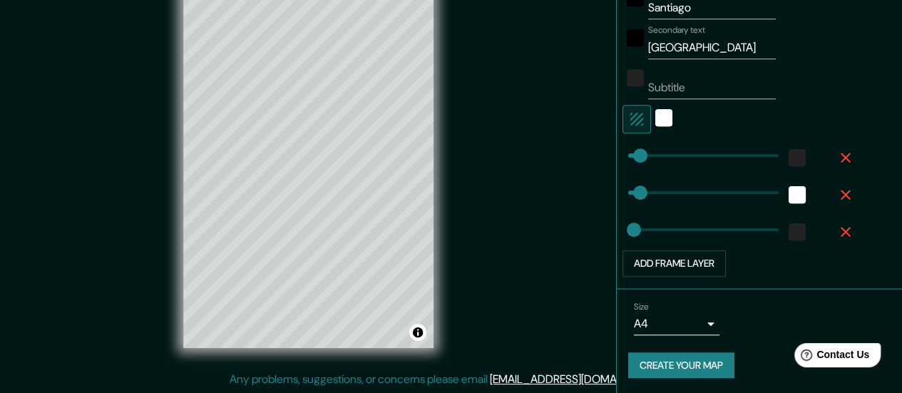
click at [837, 155] on icon "button" at bounding box center [845, 157] width 17 height 17
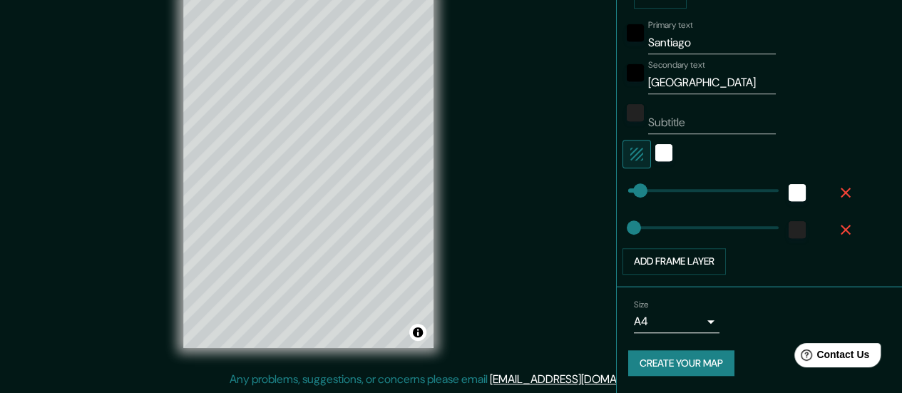
scroll to position [417, 0]
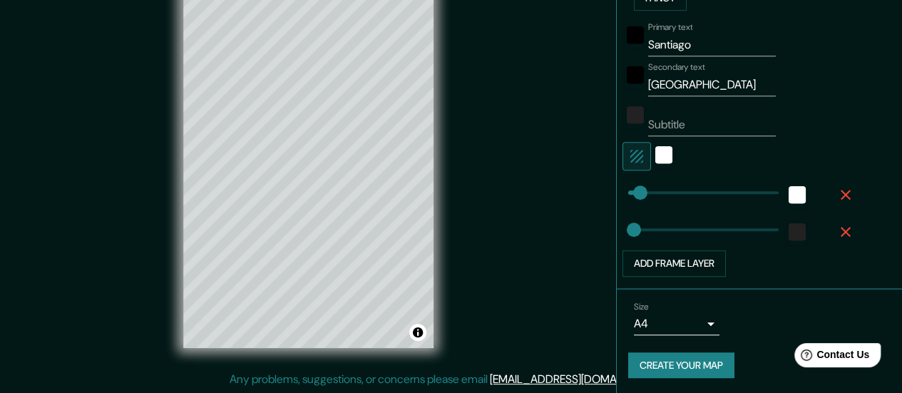
click at [841, 193] on icon "button" at bounding box center [846, 195] width 10 height 10
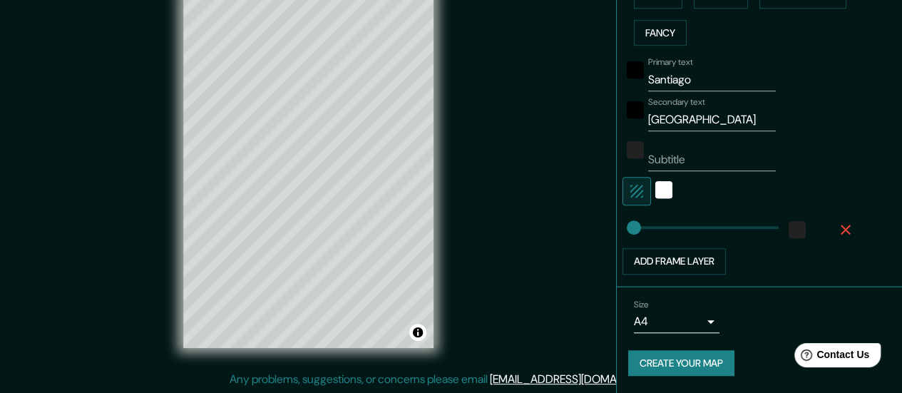
scroll to position [379, 0]
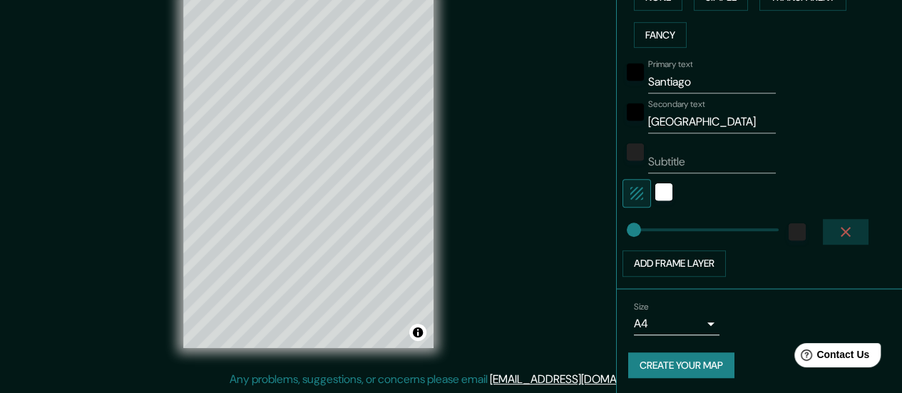
click at [837, 230] on icon "button" at bounding box center [845, 231] width 17 height 17
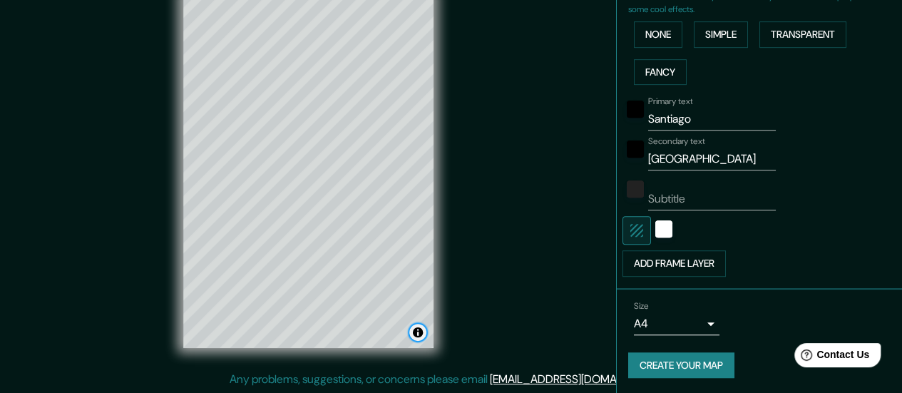
click at [419, 333] on button "Toggle attribution" at bounding box center [417, 332] width 17 height 17
click at [499, 332] on div "Mappin Location [GEOGRAPHIC_DATA], [GEOGRAPHIC_DATA][PERSON_NAME], [GEOGRAPHIC_…" at bounding box center [451, 182] width 902 height 422
click at [685, 365] on button "Create your map" at bounding box center [681, 365] width 106 height 26
